Goal: Use online tool/utility

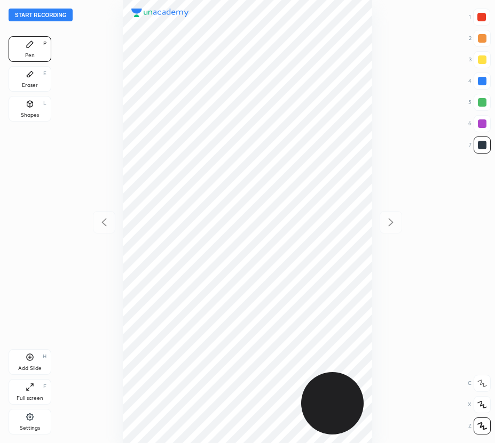
scroll to position [443, 324]
click at [70, 137] on div "Start recording 1 2 3 4 5 6 7 R O A L C X Z Erase all C X Z Pen P Eraser E Shap…" at bounding box center [247, 221] width 495 height 443
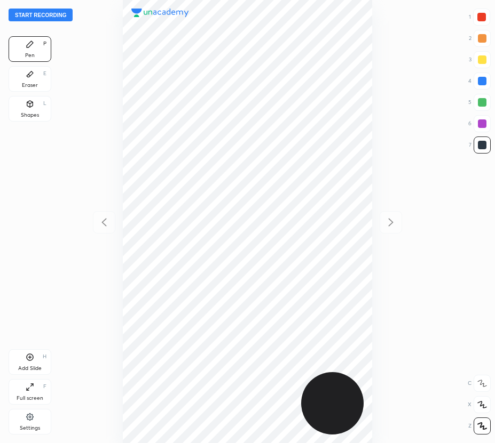
scroll to position [443, 324]
click at [47, 15] on button "Start recording" at bounding box center [41, 15] width 64 height 13
click at [31, 358] on icon at bounding box center [30, 357] width 9 height 9
click at [50, 15] on button "End recording" at bounding box center [38, 15] width 59 height 13
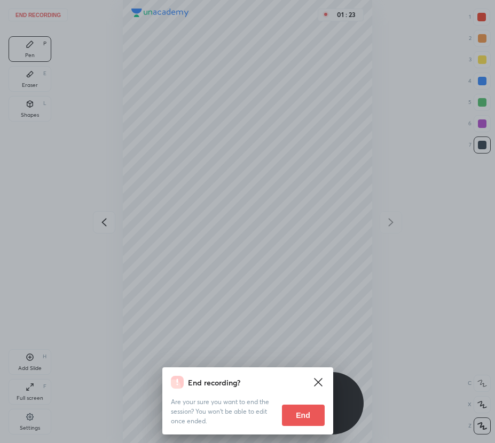
click at [302, 416] on button "End" at bounding box center [303, 415] width 43 height 21
